Goal: Transaction & Acquisition: Subscribe to service/newsletter

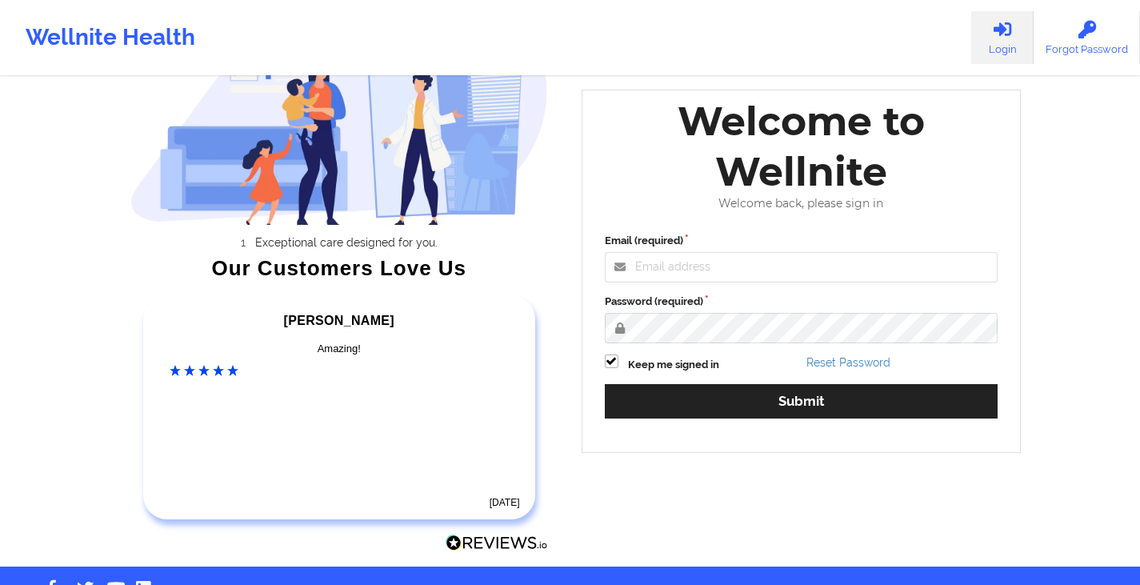
scroll to position [103, 0]
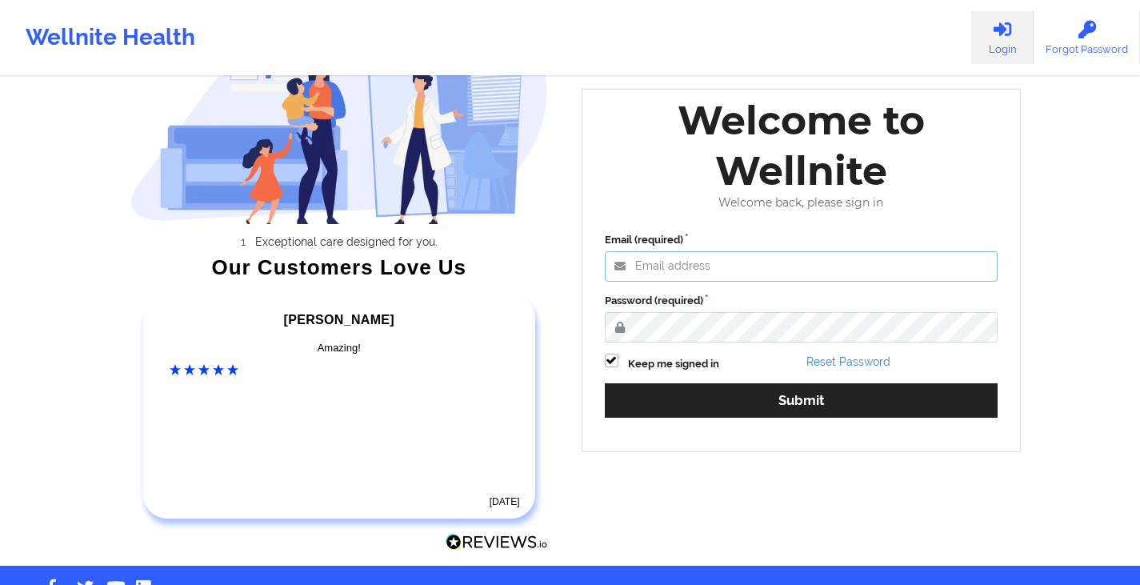
click at [775, 266] on input "Email (required)" at bounding box center [802, 266] width 394 height 30
type input "[EMAIL_ADDRESS][DOMAIN_NAME]"
click at [607, 354] on label at bounding box center [612, 354] width 14 height 0
click at [607, 358] on input "Keep me signed in" at bounding box center [612, 361] width 14 height 14
checkbox input "false"
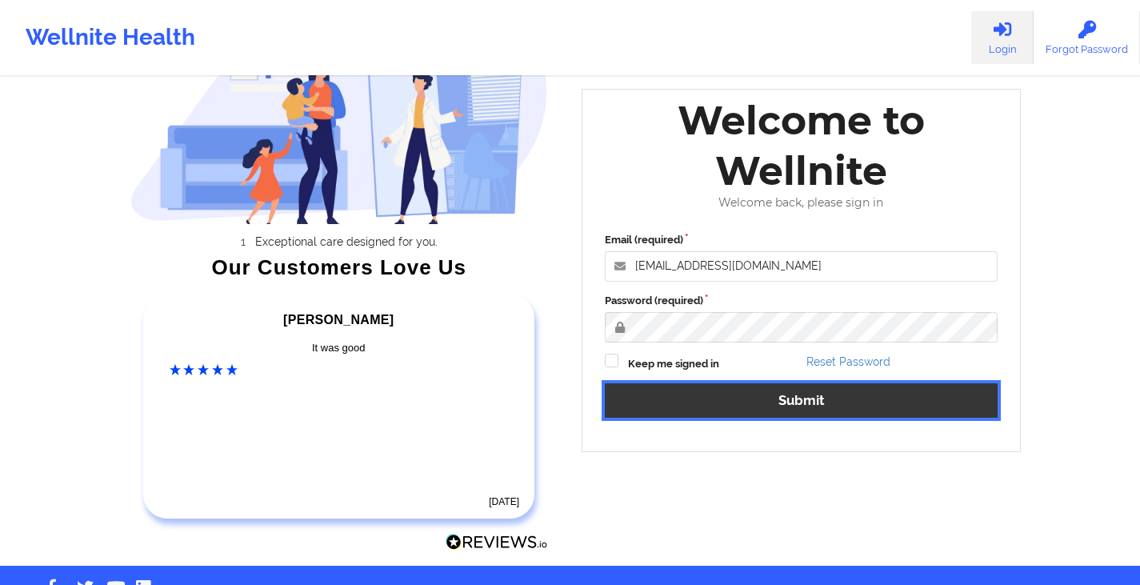
click at [710, 395] on button "Submit" at bounding box center [802, 400] width 394 height 34
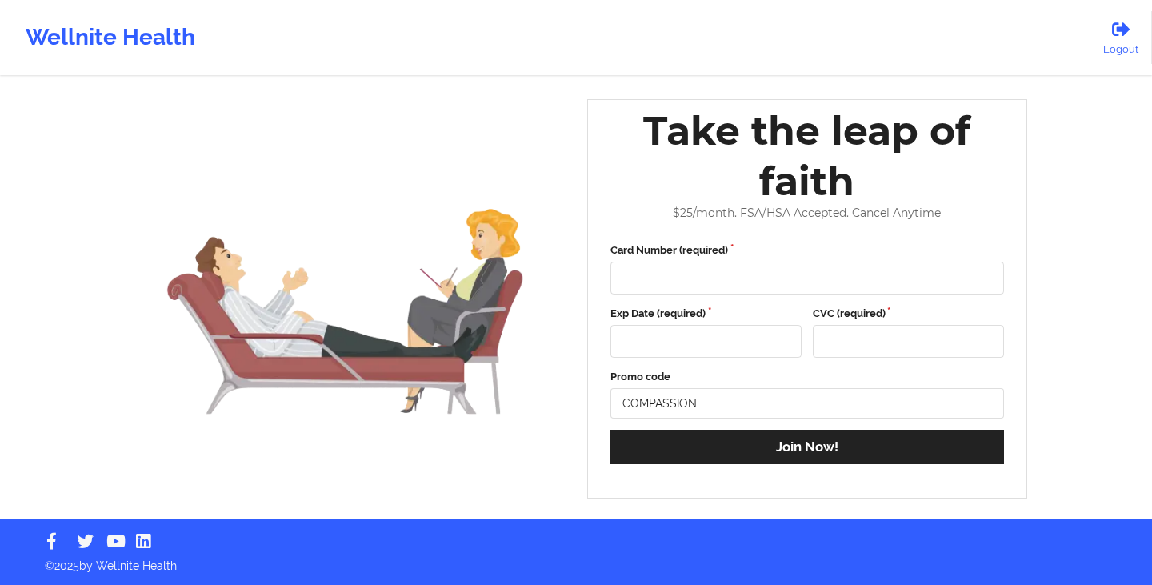
click at [90, 35] on div "Wellnite Health" at bounding box center [110, 38] width 221 height 64
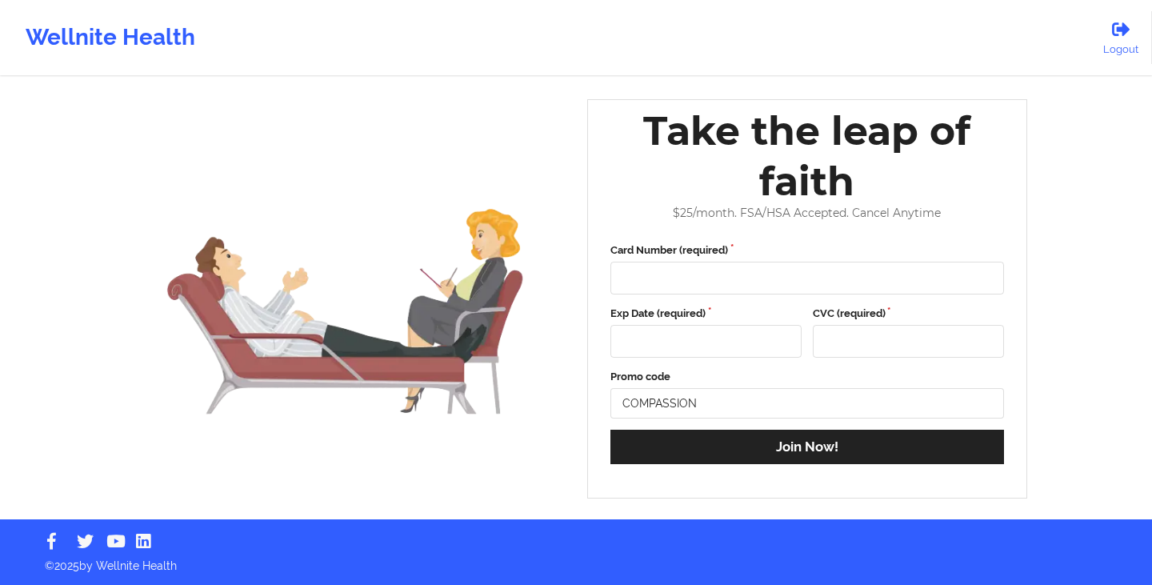
click at [90, 35] on div "Wellnite Health" at bounding box center [110, 38] width 221 height 64
click at [90, 34] on div "Wellnite Health" at bounding box center [110, 38] width 221 height 64
click at [1114, 34] on icon at bounding box center [1120, 30] width 21 height 18
